Goal: Task Accomplishment & Management: Manage account settings

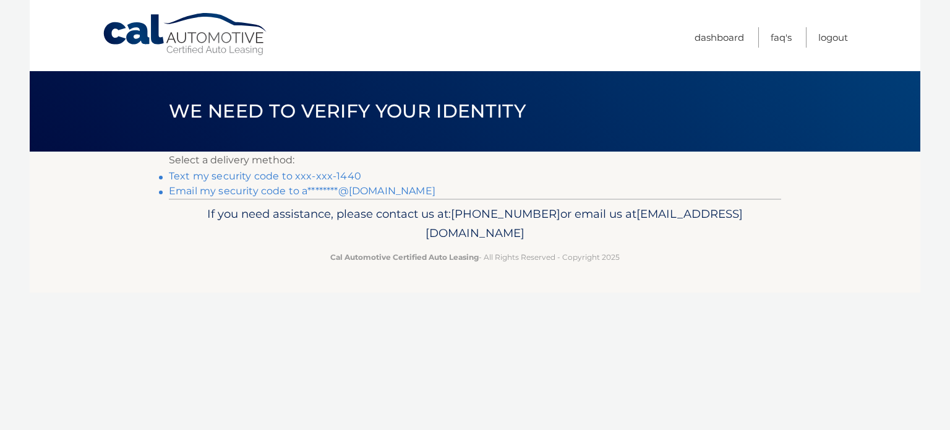
click at [314, 172] on link "Text my security code to xxx-xxx-1440" at bounding box center [265, 176] width 192 height 12
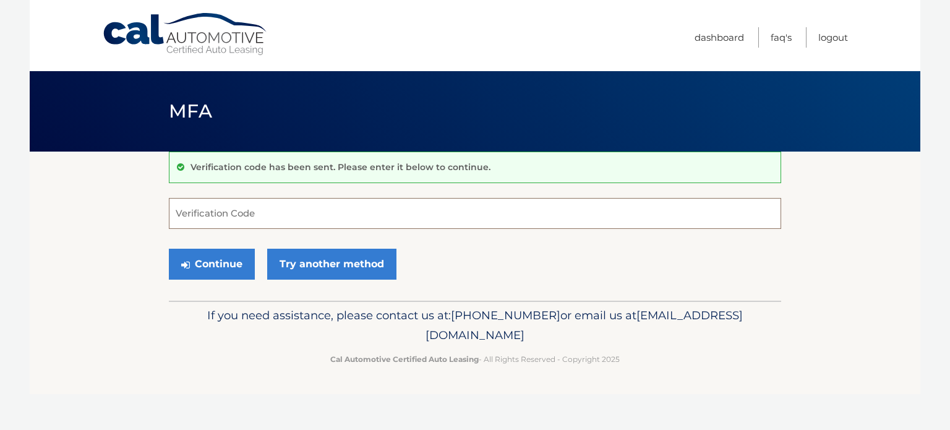
click at [306, 211] on input "Verification Code" at bounding box center [475, 213] width 612 height 31
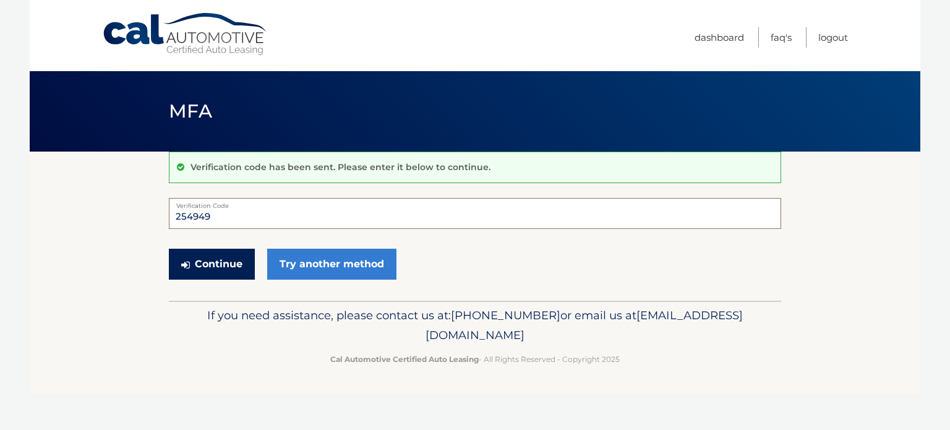
type input "254949"
click at [187, 272] on button "Continue" at bounding box center [212, 264] width 86 height 31
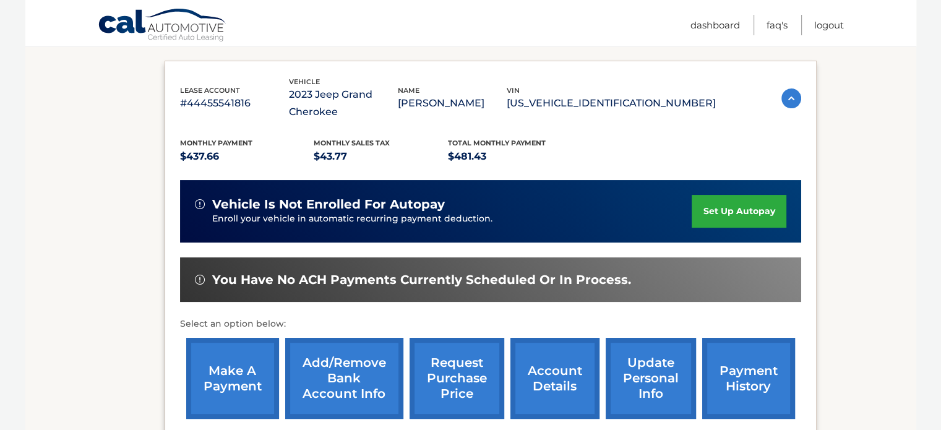
scroll to position [189, 0]
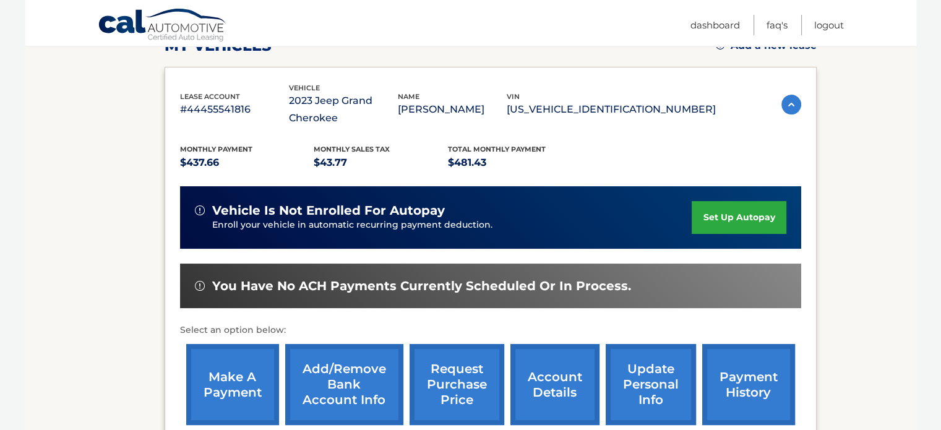
click at [235, 393] on link "make a payment" at bounding box center [232, 384] width 93 height 81
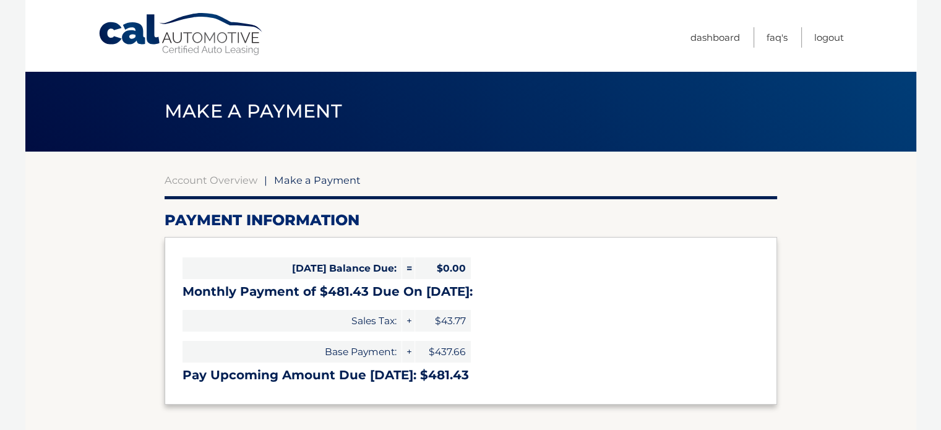
select select "MDNkZWE2YzAtZjI4OS00YzBkLWIzZGQtMDMyZWNhMzRlNGJm"
click at [833, 36] on link "Logout" at bounding box center [829, 37] width 30 height 20
